Goal: Task Accomplishment & Management: Manage account settings

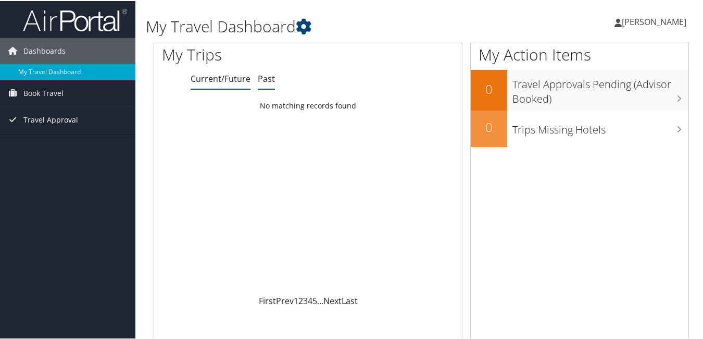
click at [271, 73] on link "Past" at bounding box center [266, 77] width 17 height 11
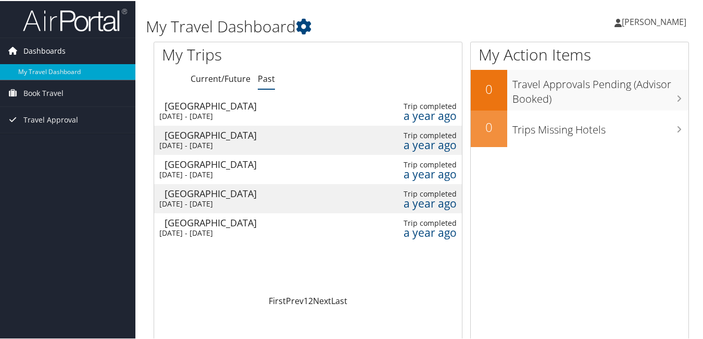
click at [39, 48] on span "Dashboards" at bounding box center [44, 50] width 42 height 26
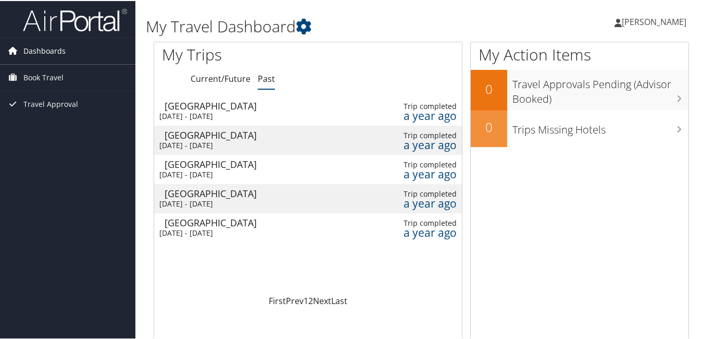
click at [39, 48] on span "Dashboards" at bounding box center [44, 50] width 42 height 26
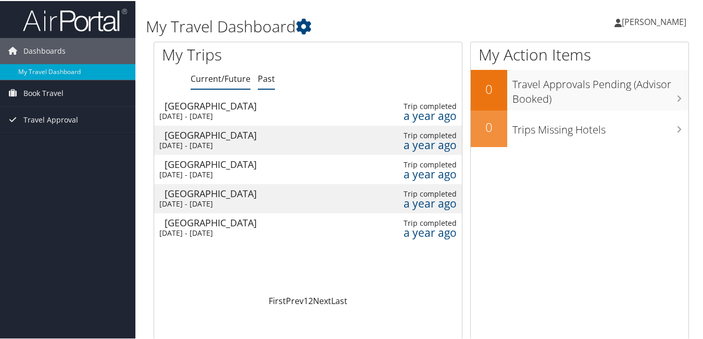
click at [205, 80] on link "Current/Future" at bounding box center [221, 77] width 60 height 11
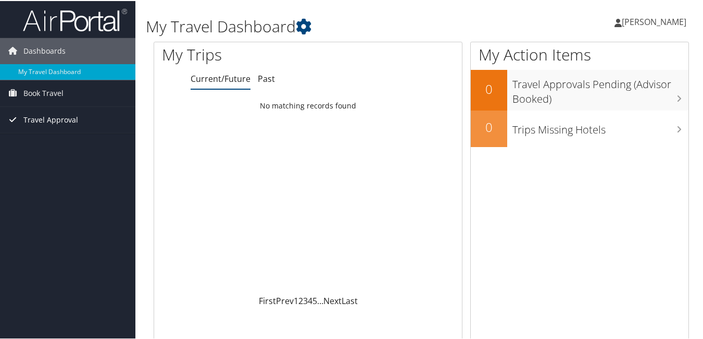
click at [45, 118] on span "Travel Approval" at bounding box center [50, 119] width 55 height 26
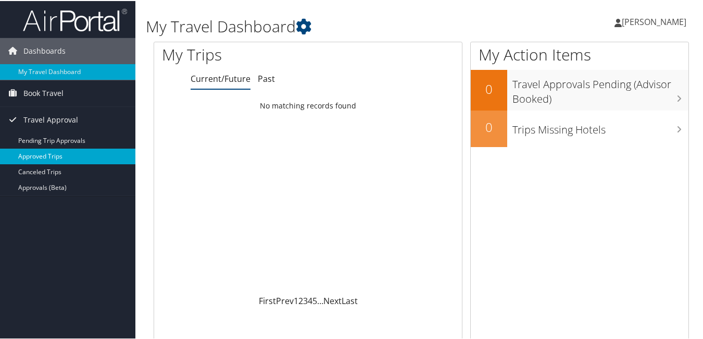
click at [38, 151] on link "Approved Trips" at bounding box center [67, 155] width 135 height 16
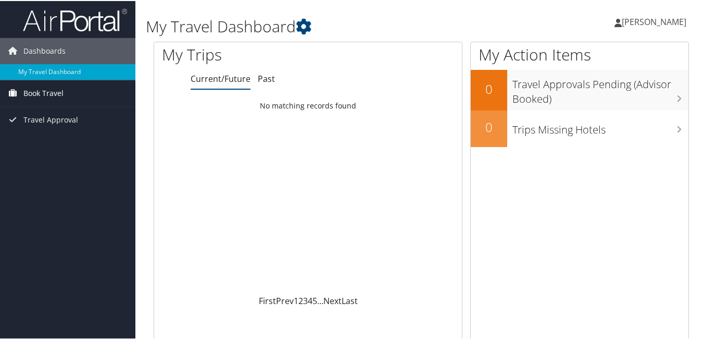
click at [55, 94] on span "Book Travel" at bounding box center [43, 92] width 40 height 26
click at [259, 77] on link "Past" at bounding box center [266, 77] width 17 height 11
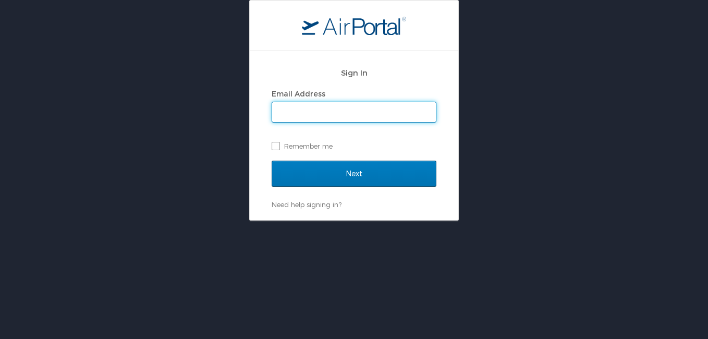
click at [283, 113] on input "Email Address" at bounding box center [354, 112] width 164 height 20
type input "Teresa.Kiddie@imail.org"
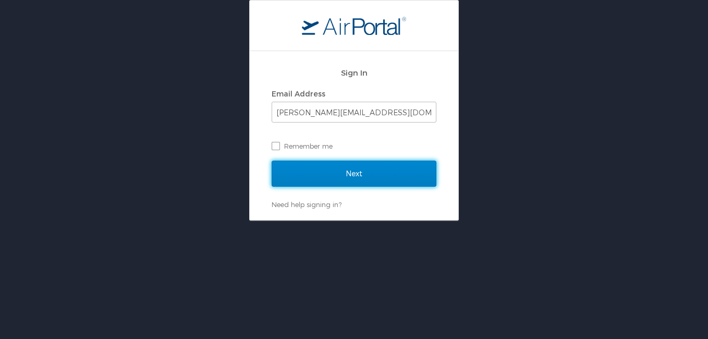
click at [346, 176] on input "Next" at bounding box center [353, 173] width 165 height 26
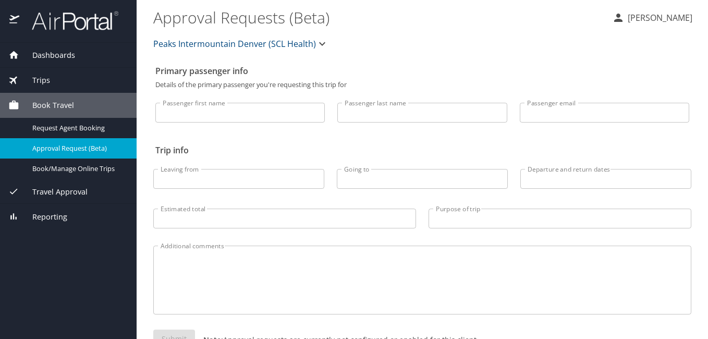
click at [57, 59] on span "Dashboards" at bounding box center [47, 54] width 56 height 11
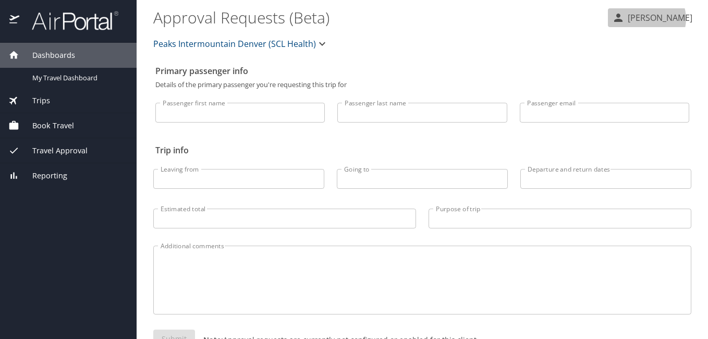
click at [650, 19] on p "Teresa Kiddie" at bounding box center [658, 17] width 68 height 13
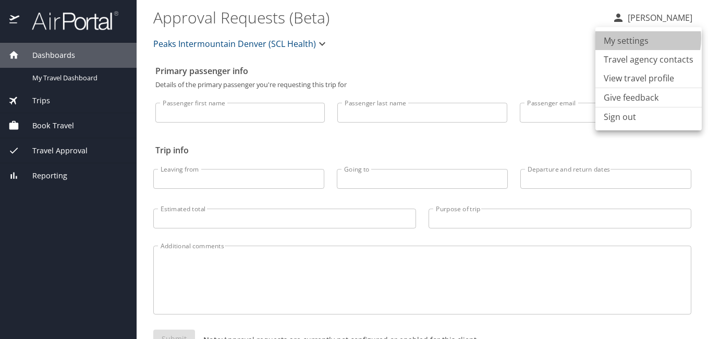
click at [630, 38] on li "My settings" at bounding box center [648, 40] width 106 height 19
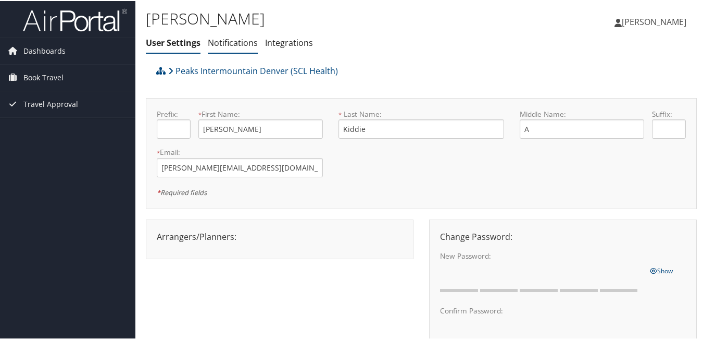
click at [225, 45] on link "Notifications" at bounding box center [233, 41] width 50 height 11
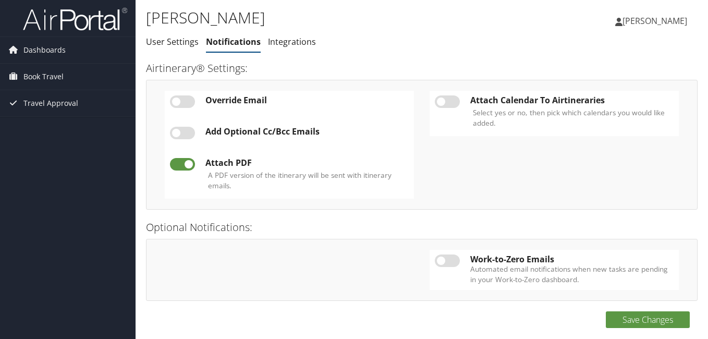
click at [278, 43] on link "Integrations" at bounding box center [292, 41] width 48 height 11
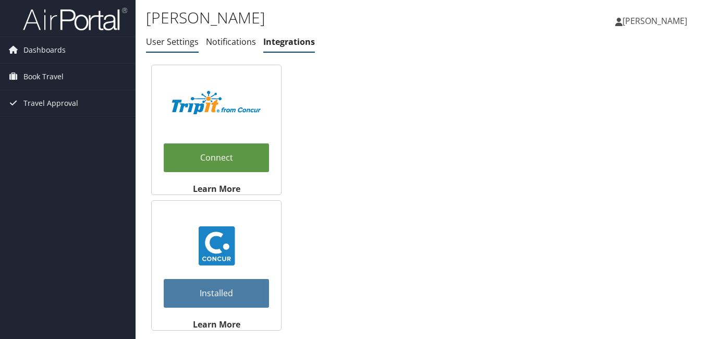
click at [169, 47] on link "User Settings" at bounding box center [172, 41] width 53 height 11
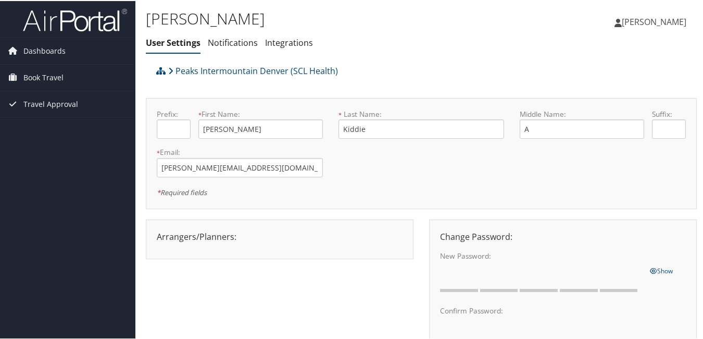
click at [648, 21] on span "[PERSON_NAME]" at bounding box center [654, 20] width 65 height 11
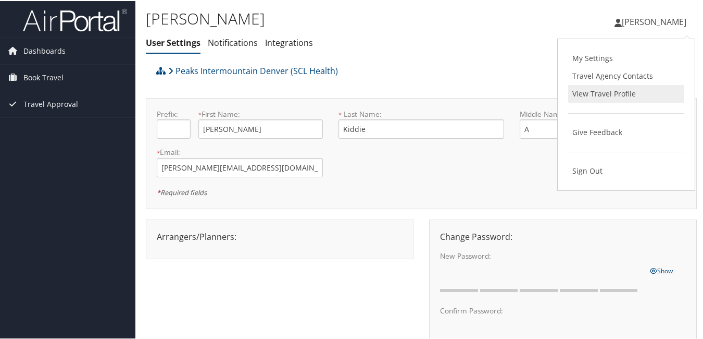
click at [592, 93] on link "View Travel Profile" at bounding box center [626, 93] width 116 height 18
